Goal: Information Seeking & Learning: Learn about a topic

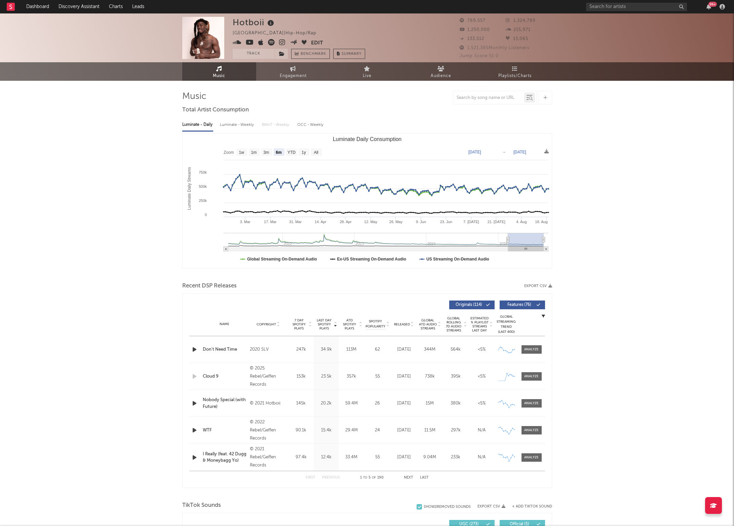
select select "6m"
click at [597, 6] on input "text" at bounding box center [636, 7] width 101 height 8
click at [608, 8] on input "yung kayo" at bounding box center [636, 7] width 101 height 8
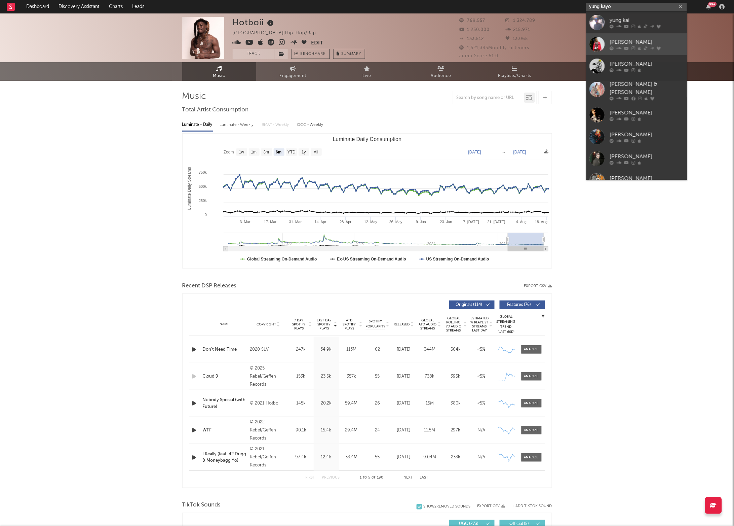
type input "yung kayo"
click at [602, 42] on div at bounding box center [597, 44] width 15 height 15
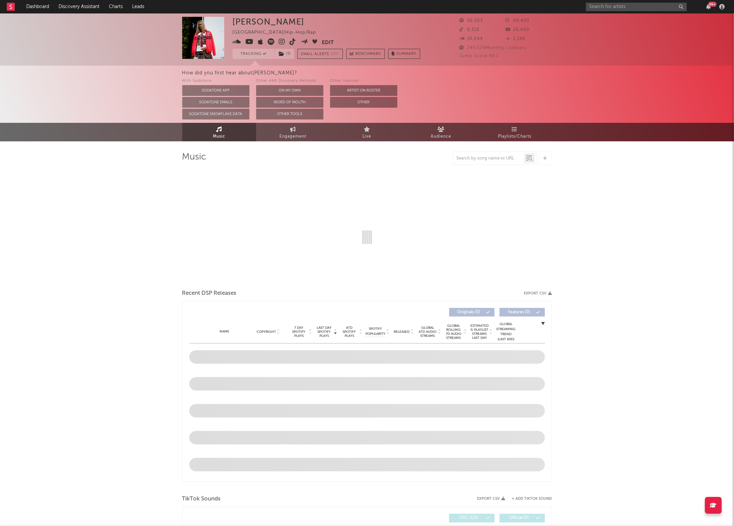
select select "6m"
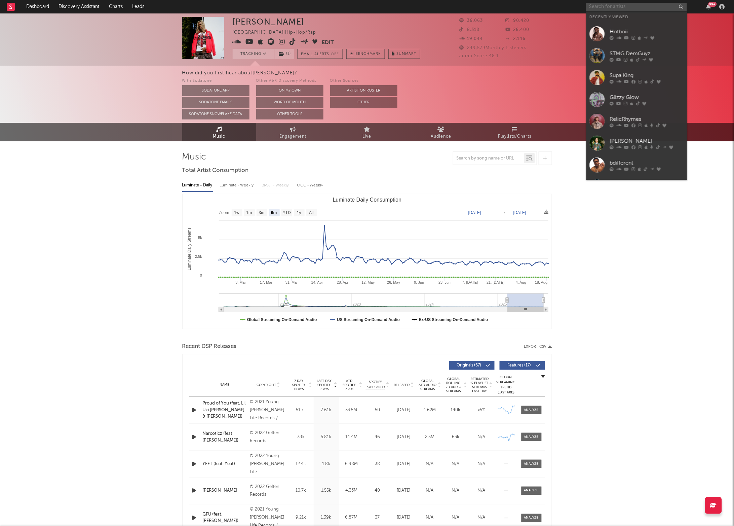
click at [616, 5] on input "text" at bounding box center [636, 7] width 101 height 8
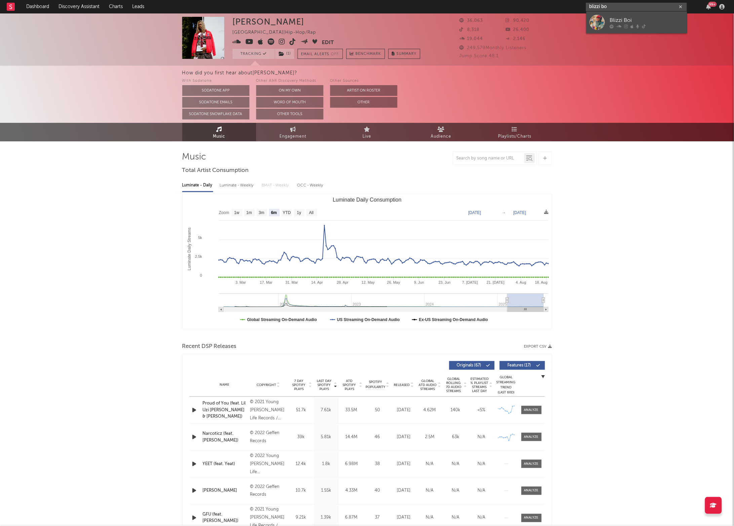
type input "blizzi bo"
click at [615, 20] on div "Blizzi Boi" at bounding box center [647, 20] width 74 height 8
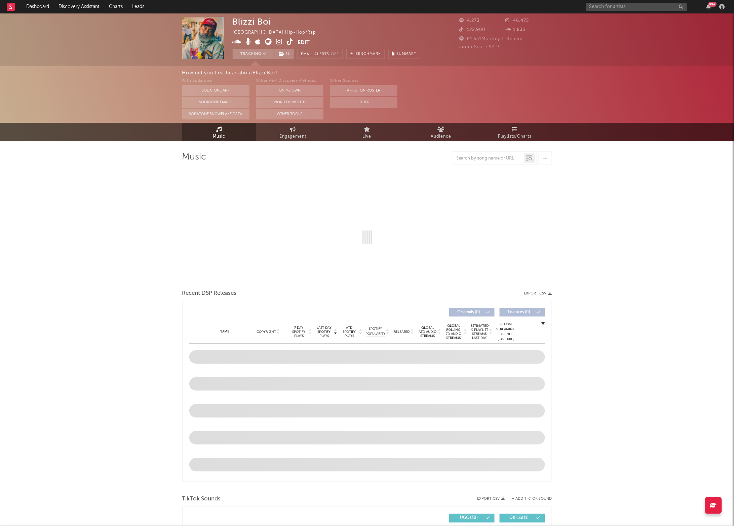
select select "1w"
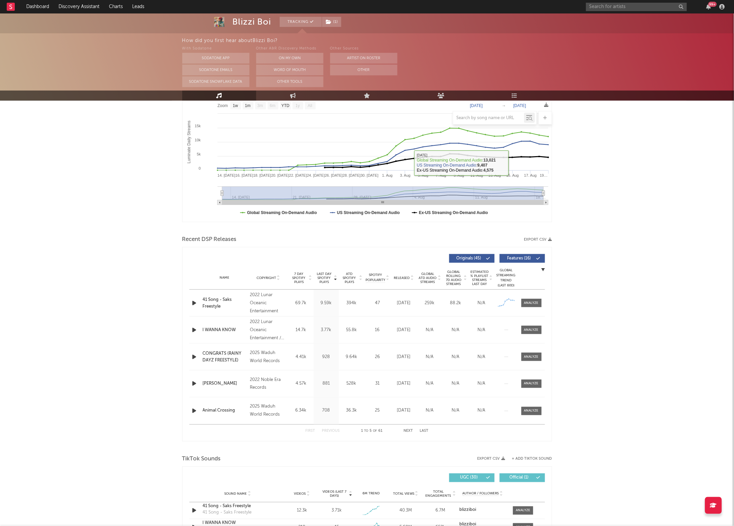
scroll to position [110, 0]
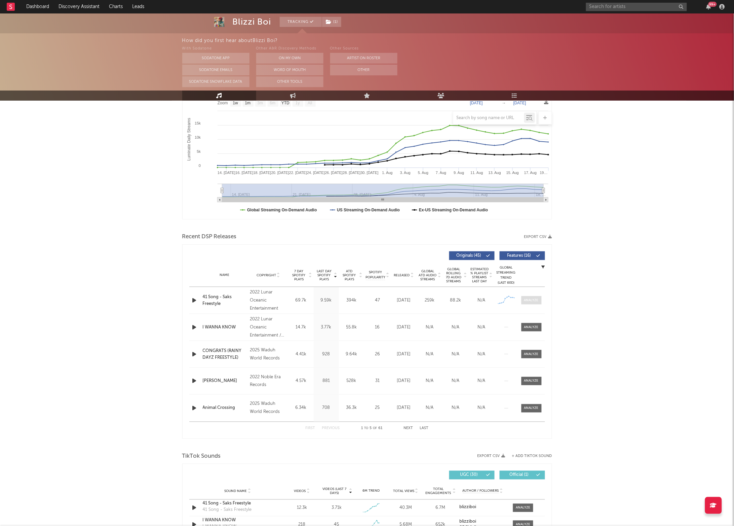
click at [533, 299] on div at bounding box center [531, 300] width 14 height 5
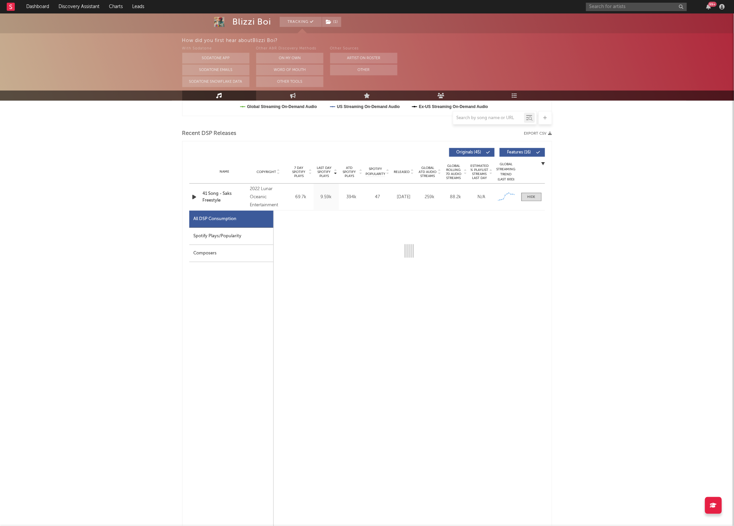
scroll to position [216, 0]
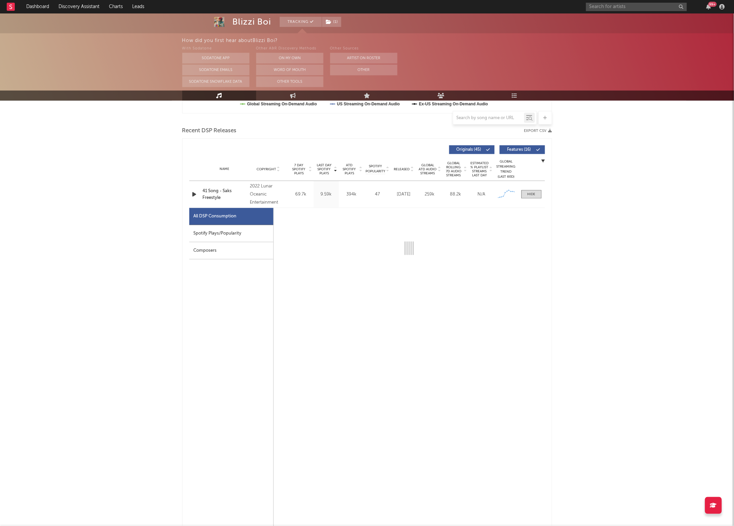
select select "1w"
